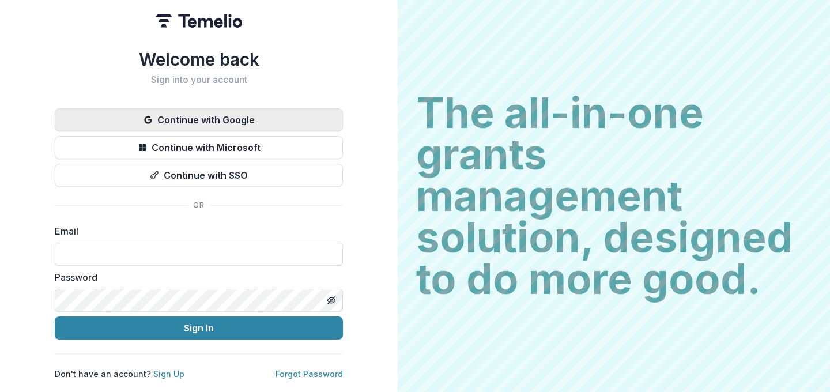
click at [256, 120] on button "Continue with Google" at bounding box center [199, 119] width 288 height 23
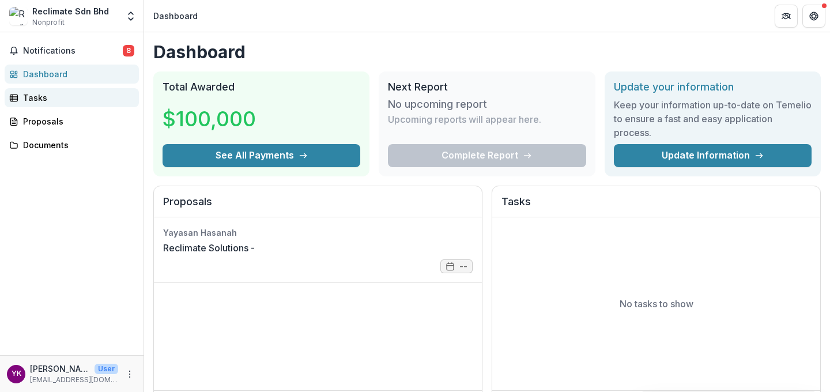
click at [94, 103] on div "Tasks" at bounding box center [76, 98] width 107 height 12
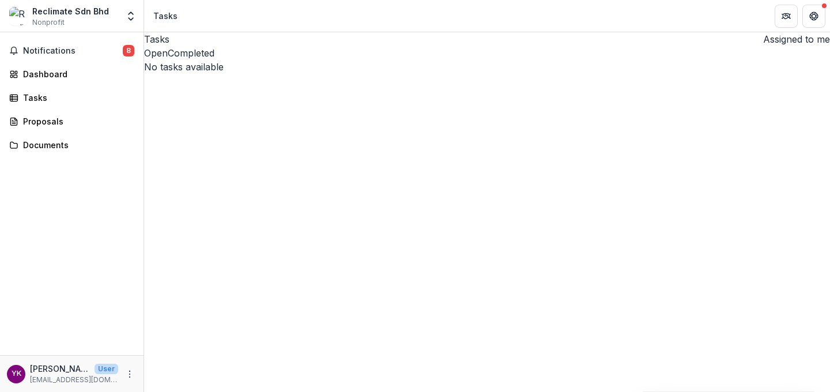
click at [214, 60] on button "Completed" at bounding box center [191, 53] width 47 height 14
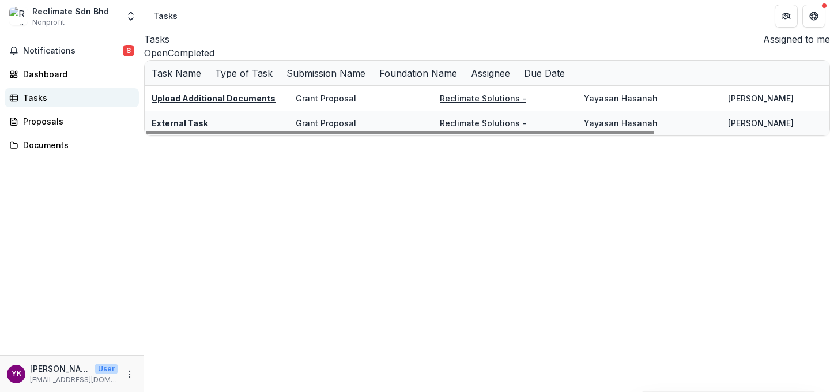
click at [65, 95] on div "Tasks" at bounding box center [76, 98] width 107 height 12
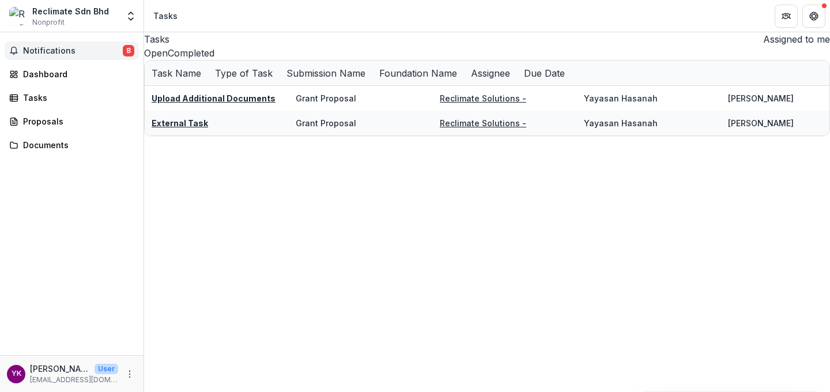
click at [70, 53] on span "Notifications" at bounding box center [73, 51] width 100 height 10
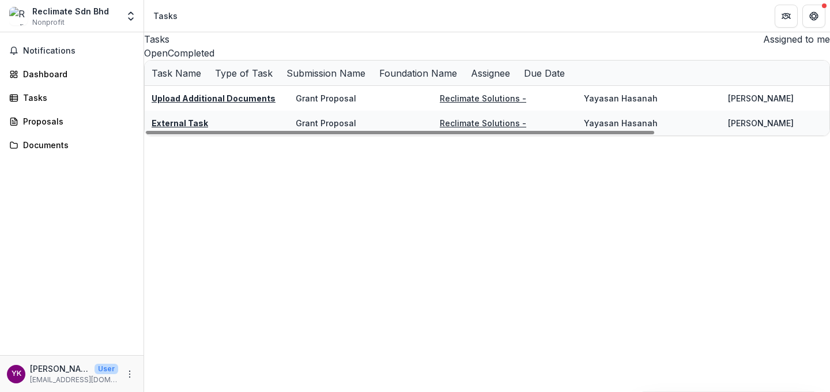
click at [88, 108] on div "Notifications Unread 0 Archived You don't have any unread notifications We'll n…" at bounding box center [72, 193] width 144 height 323
click at [85, 104] on link "Tasks" at bounding box center [72, 97] width 134 height 19
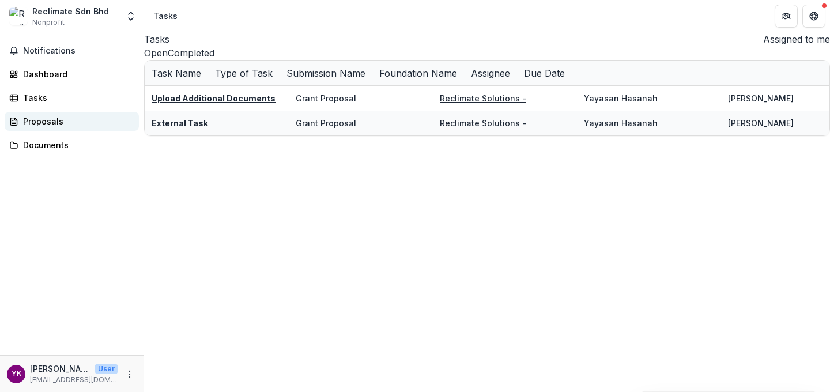
click at [86, 120] on div "Proposals" at bounding box center [76, 121] width 107 height 12
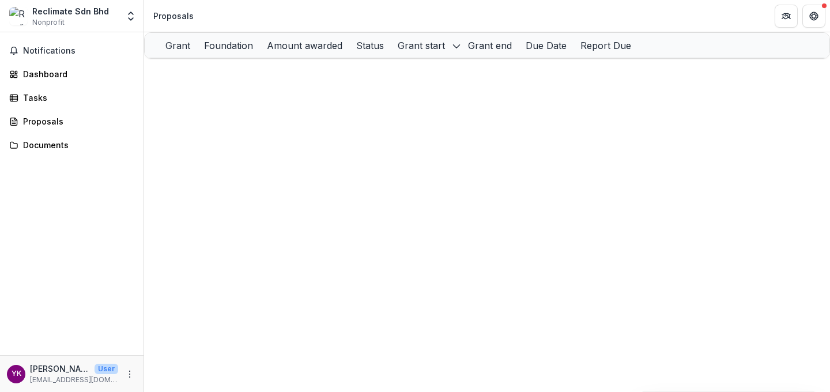
click at [83, 134] on div "Notifications Dashboard Tasks Proposals Documents" at bounding box center [72, 193] width 144 height 323
click at [82, 148] on div "Documents" at bounding box center [76, 145] width 107 height 12
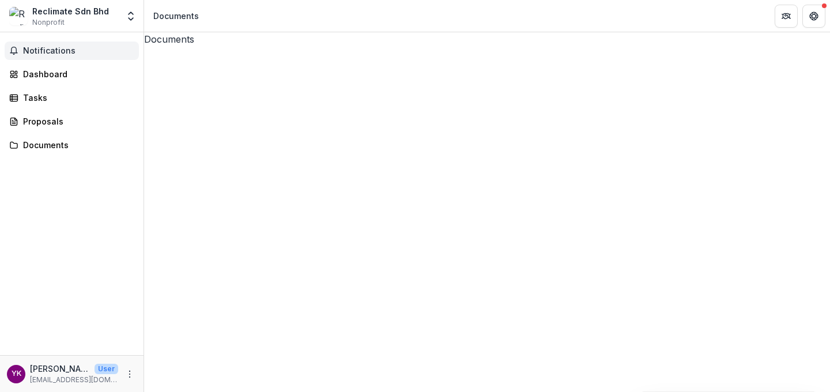
click at [71, 54] on span "Notifications" at bounding box center [78, 51] width 111 height 10
